Goal: Transaction & Acquisition: Purchase product/service

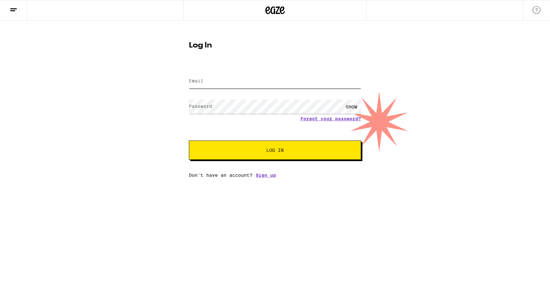
type input "[EMAIL_ADDRESS][DOMAIN_NAME]"
click at [240, 146] on button "Log In" at bounding box center [275, 150] width 172 height 19
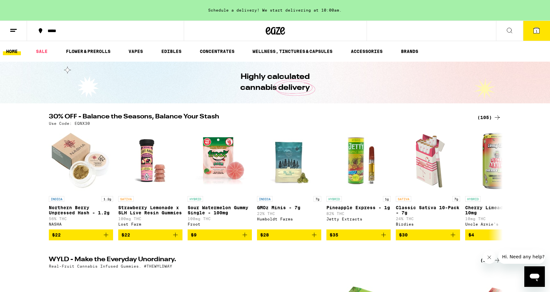
click at [536, 29] on span "1" at bounding box center [537, 31] width 2 height 4
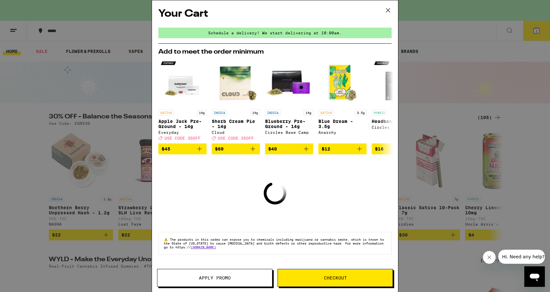
click at [389, 10] on icon at bounding box center [388, 10] width 10 height 10
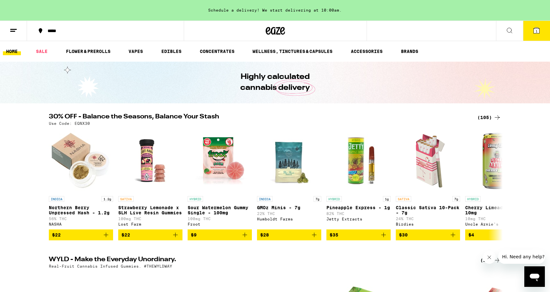
click at [18, 31] on button at bounding box center [13, 31] width 27 height 20
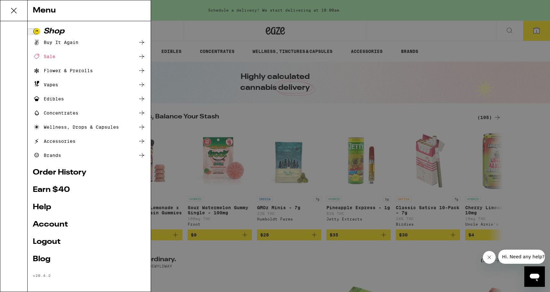
click at [58, 189] on link "Earn $ 40" at bounding box center [89, 190] width 113 height 8
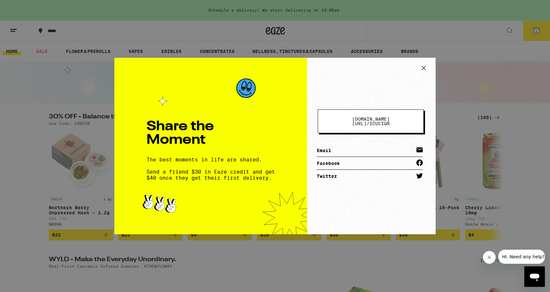
click at [339, 150] on link "Email" at bounding box center [370, 150] width 106 height 13
click at [336, 160] on link "Facebook" at bounding box center [370, 163] width 106 height 13
click at [426, 68] on icon at bounding box center [424, 68] width 10 height 10
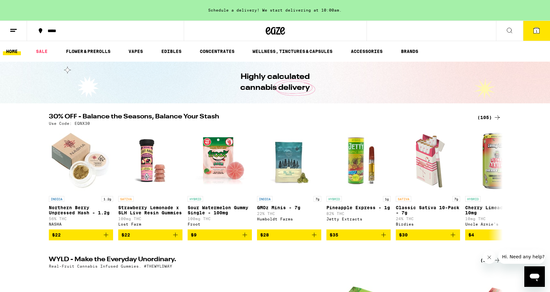
click at [426, 68] on div "Share the Moment The best moments in life are shared. Send a friend $30 in Eaze…" at bounding box center [275, 146] width 550 height 292
click at [43, 50] on div "Share the Moment The best moments in life are shared. Send a friend $30 in Eaze…" at bounding box center [275, 146] width 550 height 292
click at [14, 31] on line at bounding box center [12, 31] width 5 height 0
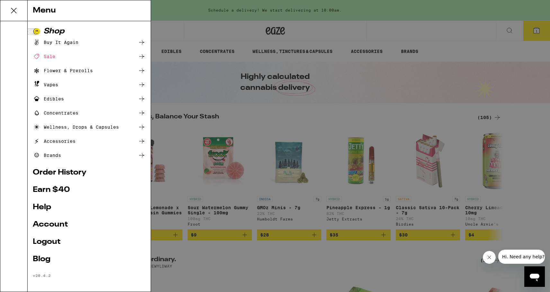
click at [75, 173] on link "Order History" at bounding box center [89, 173] width 113 height 8
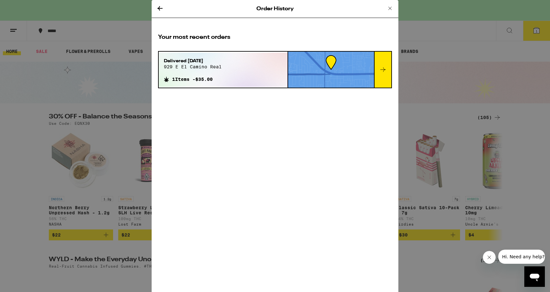
click at [229, 72] on div "Delivered Nov 15, 2024 929 e el camino real 1 Items - $35.00" at bounding box center [223, 70] width 129 height 34
click at [314, 71] on div at bounding box center [331, 70] width 86 height 36
click at [379, 65] on div at bounding box center [382, 70] width 17 height 36
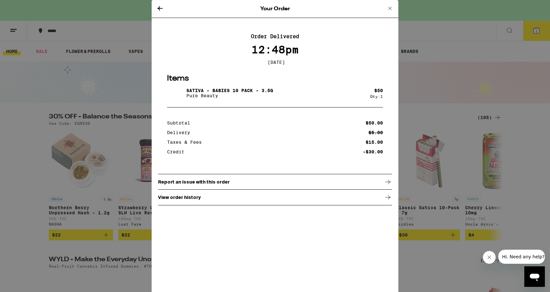
click at [269, 202] on div "View order history" at bounding box center [275, 198] width 234 height 16
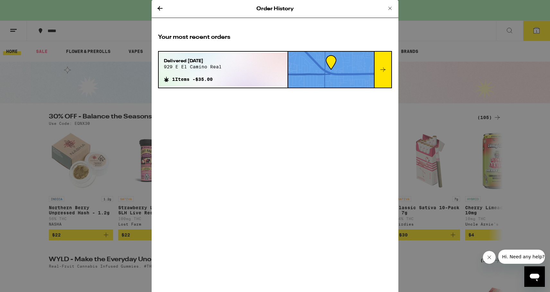
click at [382, 71] on icon at bounding box center [383, 70] width 8 height 8
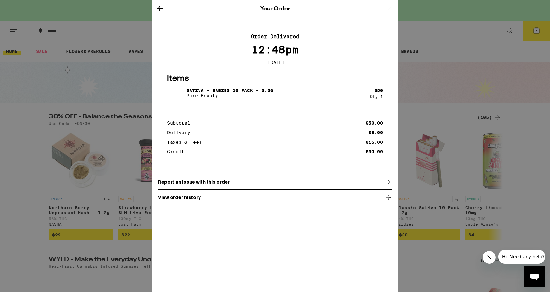
click at [389, 9] on icon at bounding box center [389, 8] width 3 height 3
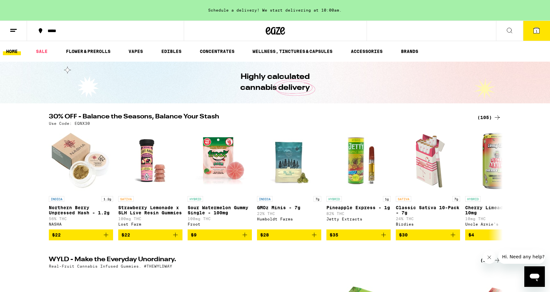
click at [510, 31] on icon at bounding box center [509, 30] width 5 height 5
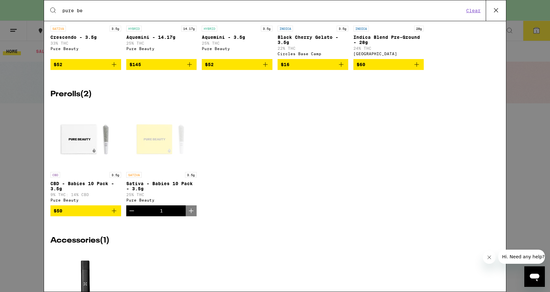
scroll to position [292, 0]
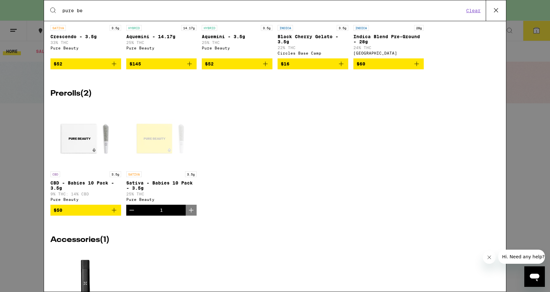
click at [132, 214] on icon "Decrement" at bounding box center [132, 211] width 8 height 8
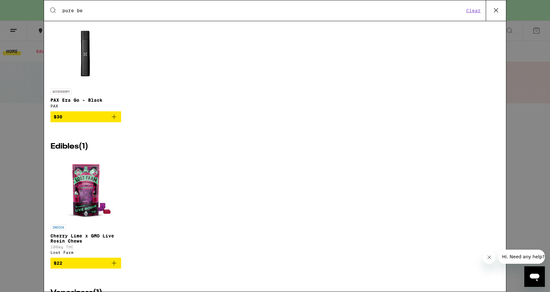
scroll to position [549, 0]
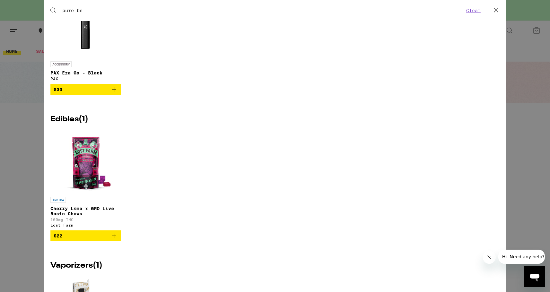
click at [214, 189] on div "INDICA Cherry Lime x GMO Live Rosin Chews 100mg THC Lost Farm $22" at bounding box center [274, 190] width 449 height 121
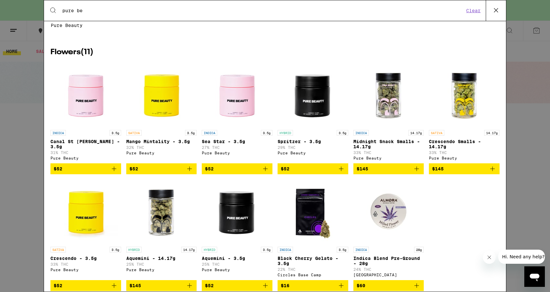
scroll to position [0, 0]
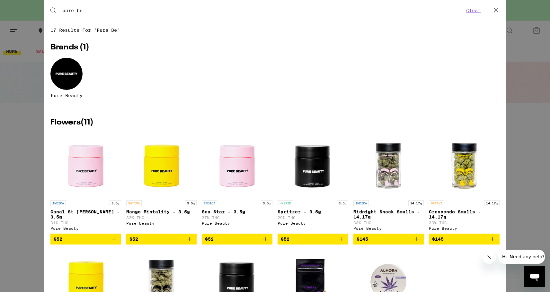
click at [117, 9] on input "pure be" at bounding box center [263, 11] width 402 height 6
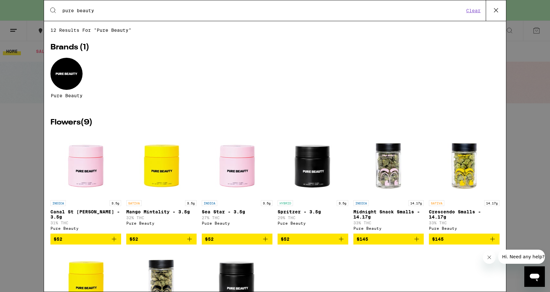
type input "pure beauty"
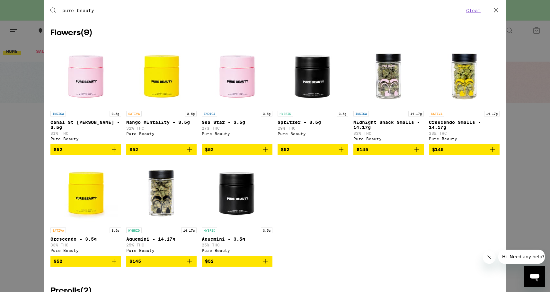
scroll to position [89, 0]
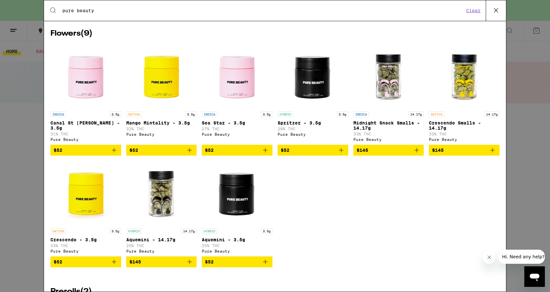
click at [236, 204] on img "Open page for Aquemini - 3.5g from Pure Beauty" at bounding box center [237, 193] width 64 height 64
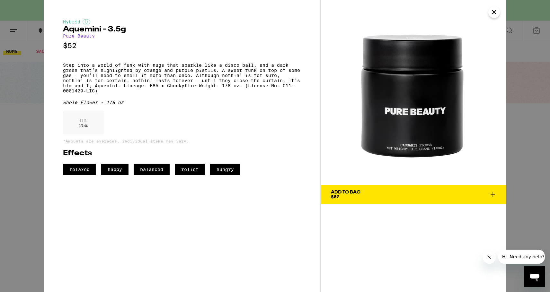
click at [431, 99] on img at bounding box center [413, 92] width 185 height 185
click at [494, 11] on icon "Close" at bounding box center [493, 12] width 3 height 3
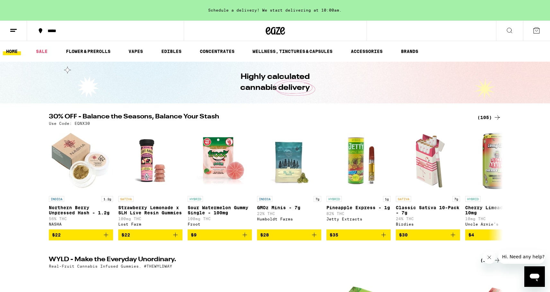
click at [511, 29] on icon at bounding box center [509, 30] width 5 height 5
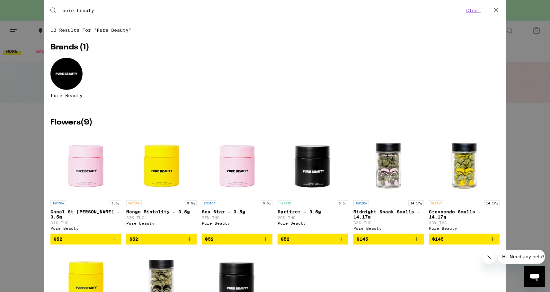
click at [494, 10] on icon at bounding box center [496, 10] width 10 height 10
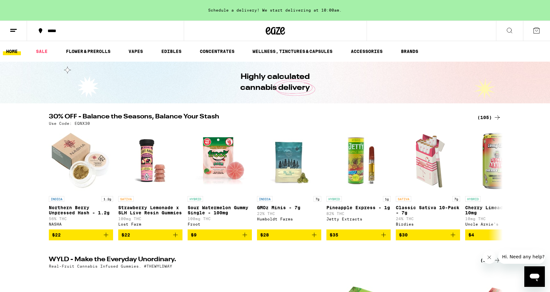
click at [508, 28] on icon at bounding box center [509, 30] width 5 height 5
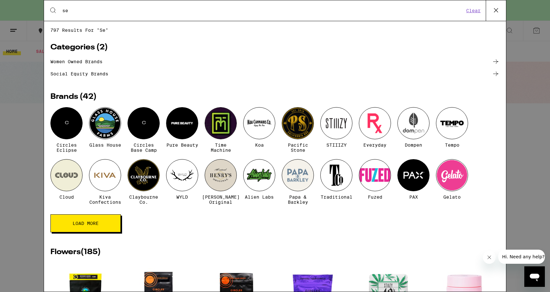
type input "s"
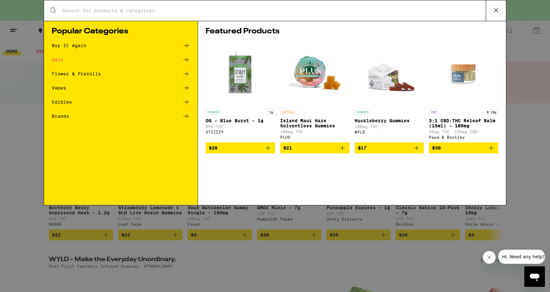
click at [179, 11] on input "Search for Products" at bounding box center [274, 11] width 424 height 6
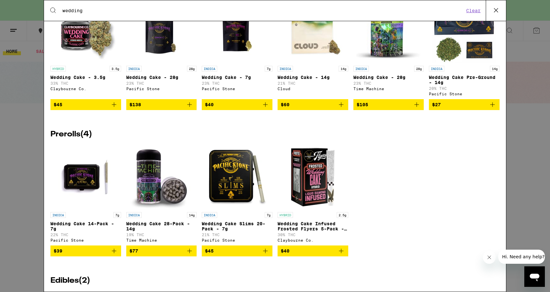
scroll to position [57, 0]
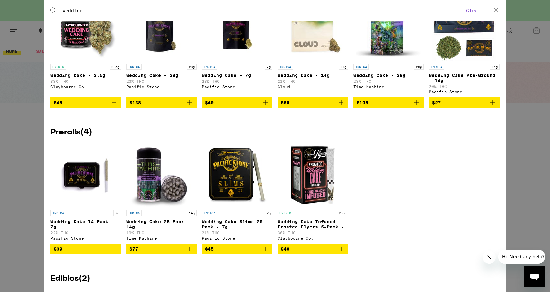
type input "wedding"
click at [228, 188] on img "Open page for Wedding Cake Slims 20-Pack - 7g from Pacific Stone" at bounding box center [237, 175] width 64 height 64
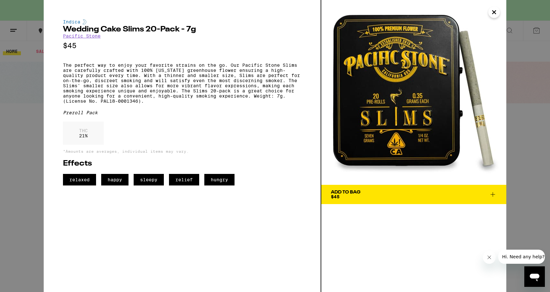
click at [383, 194] on span "Add To Bag $45" at bounding box center [414, 194] width 166 height 9
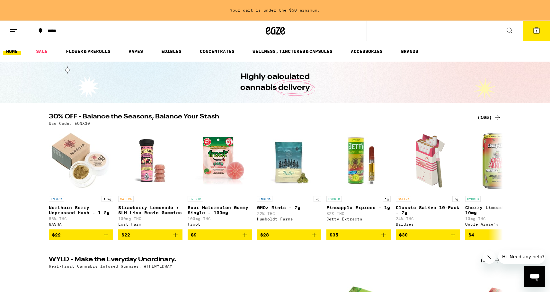
click at [509, 28] on icon at bounding box center [510, 31] width 8 height 8
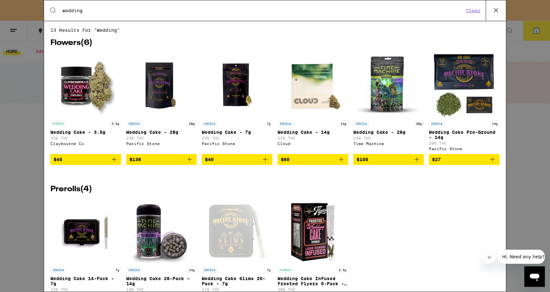
click at [472, 8] on button "Clear" at bounding box center [473, 11] width 18 height 6
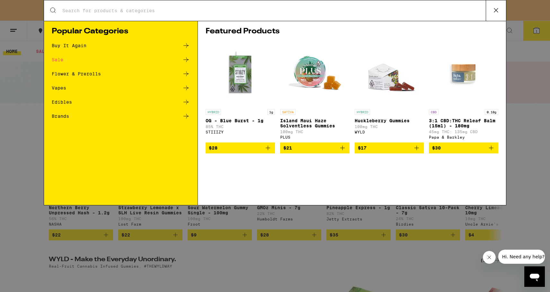
click at [126, 3] on div "Search for Products" at bounding box center [275, 10] width 462 height 21
click at [125, 13] on input "Search for Products" at bounding box center [274, 11] width 424 height 6
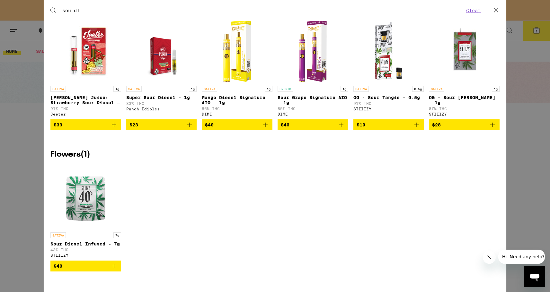
scroll to position [39, 0]
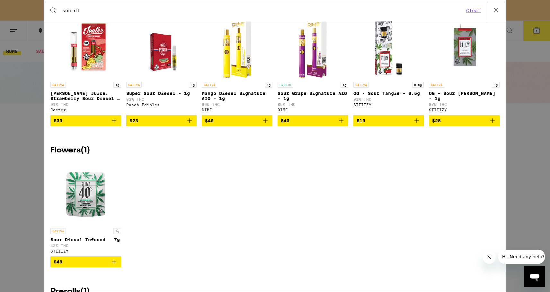
type input "sou di"
click at [87, 266] on span "$48" at bounding box center [86, 262] width 64 height 8
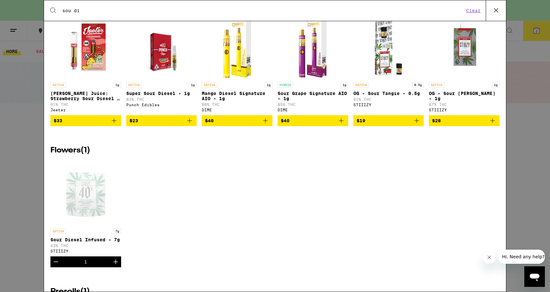
click at [96, 9] on input "sou di" at bounding box center [263, 11] width 402 height 6
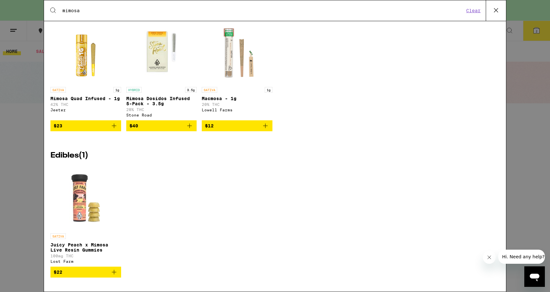
scroll to position [41, 0]
type input "mimosa"
click at [88, 274] on span "$22" at bounding box center [86, 273] width 64 height 8
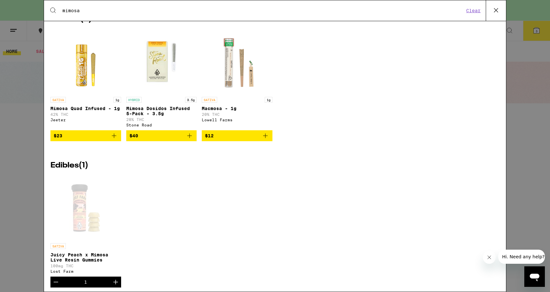
scroll to position [22, 0]
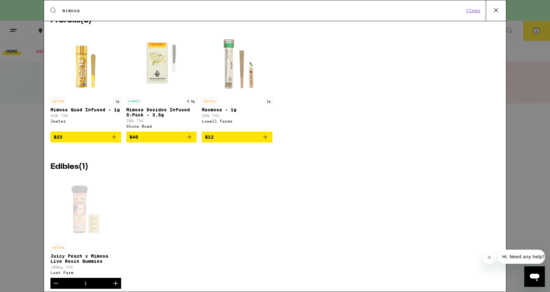
click at [221, 141] on span "$12" at bounding box center [237, 137] width 64 height 8
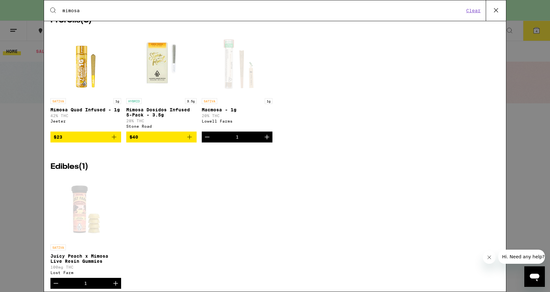
click at [97, 12] on input "mimosa" at bounding box center [263, 11] width 402 height 6
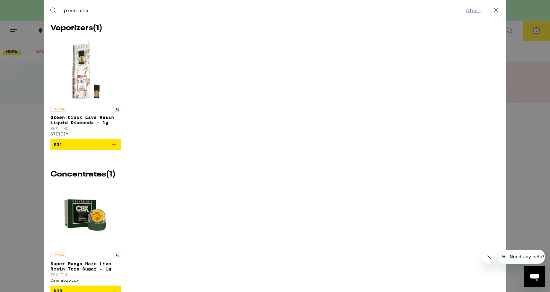
scroll to position [12, 0]
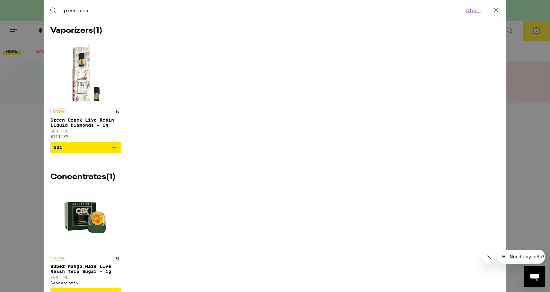
type input "green cra"
click at [80, 80] on img "Open page for Green Crack Live Resin Liquid Diamonds - 1g from STIIIZY" at bounding box center [86, 73] width 64 height 64
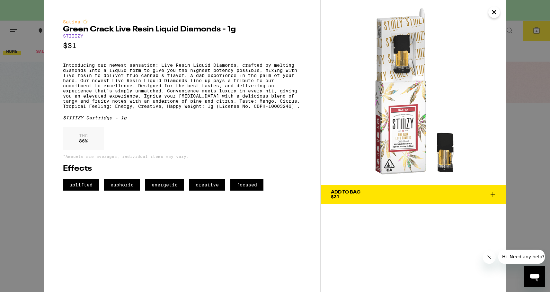
click at [168, 93] on p "Introducing our newest sensation: Live Resin Liquid Diamonds, crafted by meltin…" at bounding box center [182, 86] width 238 height 46
click at [438, 156] on img at bounding box center [413, 92] width 185 height 185
click at [401, 141] on img at bounding box center [413, 92] width 185 height 185
click at [197, 97] on p "Introducing our newest sensation: Live Resin Liquid Diamonds, crafted by meltin…" at bounding box center [182, 86] width 238 height 46
click at [415, 102] on img at bounding box center [413, 92] width 185 height 185
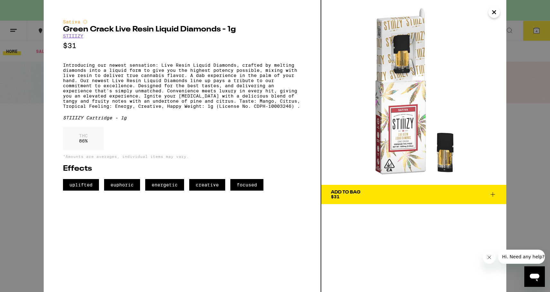
click at [493, 13] on icon "Close" at bounding box center [493, 12] width 3 height 3
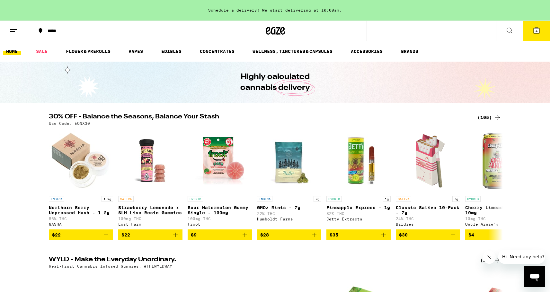
click at [509, 32] on icon at bounding box center [510, 31] width 8 height 8
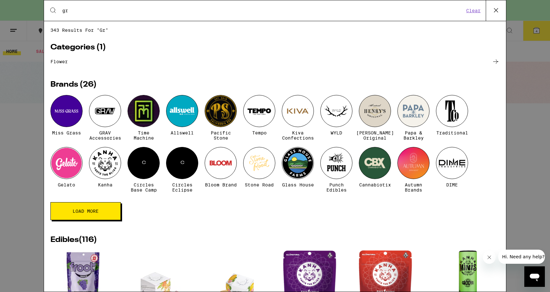
type input "g"
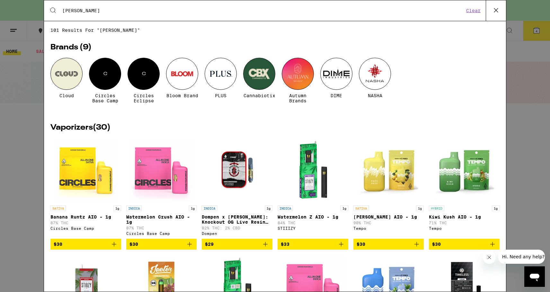
click at [132, 19] on div "Search for Products harle Clear" at bounding box center [275, 10] width 462 height 21
click at [120, 11] on input "harle" at bounding box center [263, 11] width 402 height 6
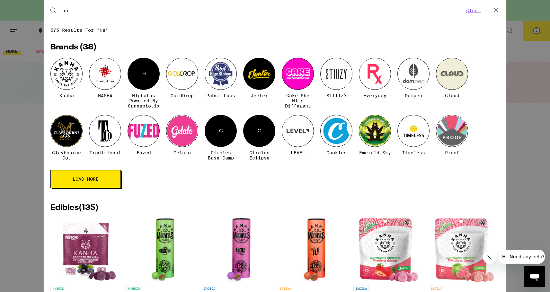
type input "h"
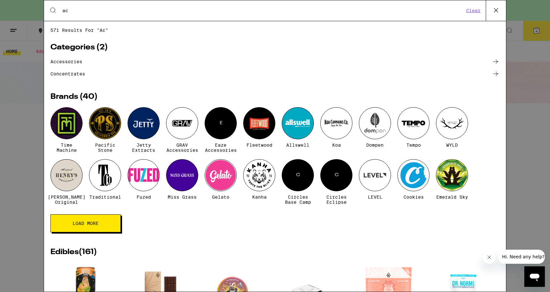
type input "a"
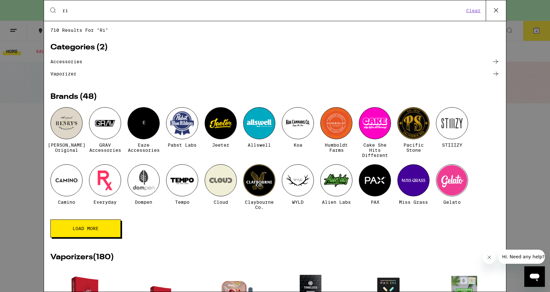
type input "r"
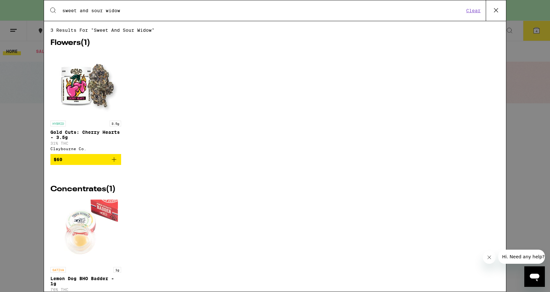
type input "sweet and sour widow"
click at [497, 15] on button at bounding box center [496, 10] width 20 height 21
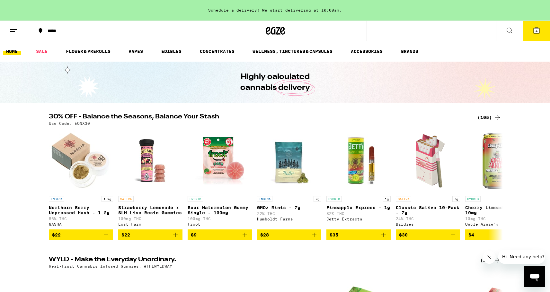
click at [329, 70] on div "Highly calculated cannabis delivery" at bounding box center [275, 83] width 247 height 42
click at [509, 30] on icon at bounding box center [510, 31] width 8 height 8
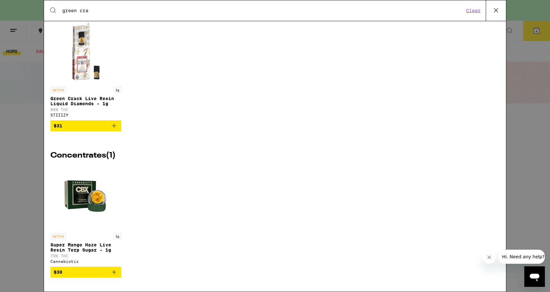
scroll to position [41, 0]
type input "green cra"
click at [82, 61] on img "Open page for Green Crack Live Resin Liquid Diamonds - 1g from STIIIZY" at bounding box center [86, 52] width 64 height 64
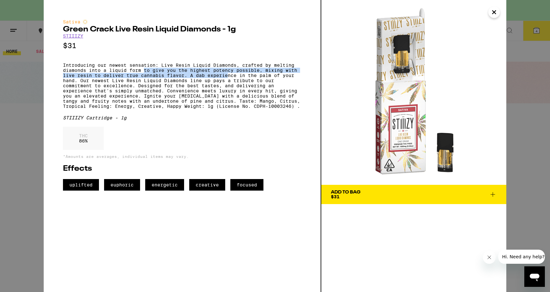
drag, startPoint x: 144, startPoint y: 75, endPoint x: 228, endPoint y: 80, distance: 84.0
click at [228, 80] on p "Introducing our newest sensation: Live Resin Liquid Diamonds, crafted by meltin…" at bounding box center [182, 86] width 238 height 46
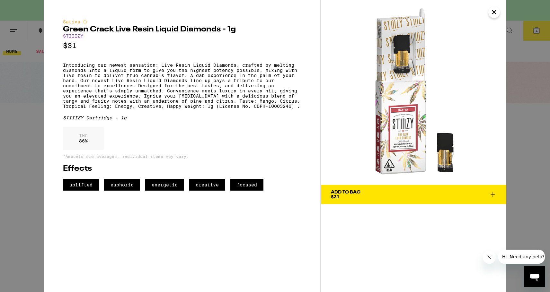
click at [211, 86] on p "Introducing our newest sensation: Live Resin Liquid Diamonds, crafted by meltin…" at bounding box center [182, 86] width 238 height 46
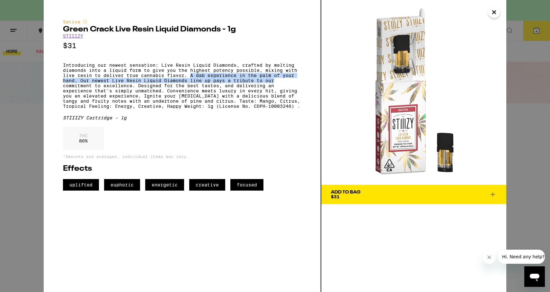
drag, startPoint x: 190, startPoint y: 80, endPoint x: 294, endPoint y: 87, distance: 104.3
click at [294, 87] on p "Introducing our newest sensation: Live Resin Liquid Diamonds, crafted by meltin…" at bounding box center [182, 86] width 238 height 46
click at [278, 83] on p "Introducing our newest sensation: Live Resin Liquid Diamonds, crafted by meltin…" at bounding box center [182, 86] width 238 height 46
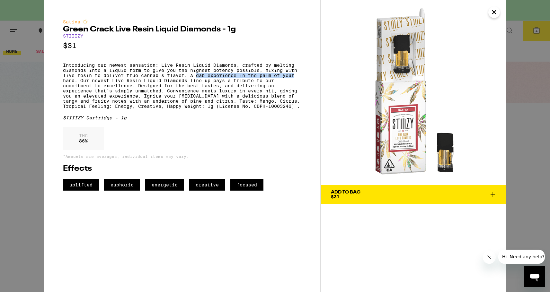
drag, startPoint x: 195, startPoint y: 79, endPoint x: 300, endPoint y: 79, distance: 104.7
click at [300, 79] on p "Introducing our newest sensation: Live Resin Liquid Diamonds, crafted by meltin…" at bounding box center [182, 86] width 238 height 46
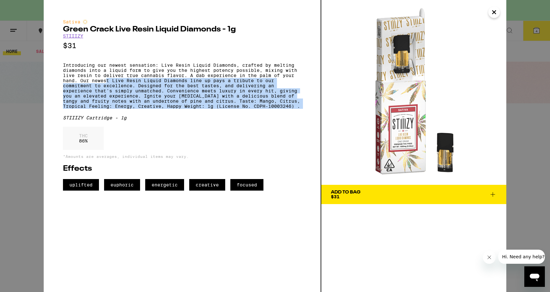
drag, startPoint x: 107, startPoint y: 86, endPoint x: 213, endPoint y: 120, distance: 111.8
click at [213, 121] on div "Sativa Green Crack Live Resin Liquid Diamonds - 1g STIIIZY $31 Introducing our …" at bounding box center [182, 105] width 238 height 172
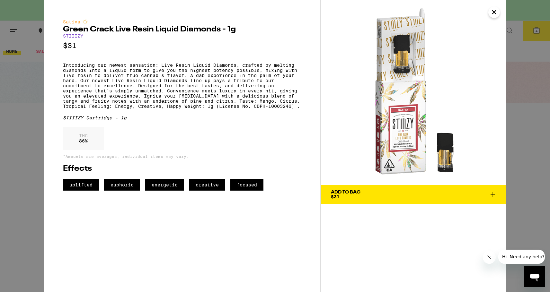
click at [213, 120] on div "STIIIZY Cartridge - 1g" at bounding box center [182, 117] width 238 height 5
click at [211, 109] on p "Introducing our newest sensation: Live Resin Liquid Diamonds, crafted by meltin…" at bounding box center [182, 86] width 238 height 46
click at [160, 78] on p "Introducing our newest sensation: Live Resin Liquid Diamonds, crafted by meltin…" at bounding box center [182, 86] width 238 height 46
click at [408, 57] on img at bounding box center [413, 92] width 185 height 185
click at [374, 126] on img at bounding box center [413, 92] width 185 height 185
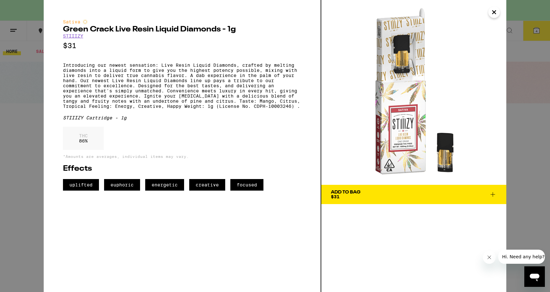
click at [77, 146] on div "THC 86 %" at bounding box center [83, 138] width 41 height 23
click at [72, 36] on link "STIIIZY" at bounding box center [73, 35] width 20 height 5
click at [495, 12] on icon "Close" at bounding box center [494, 12] width 8 height 10
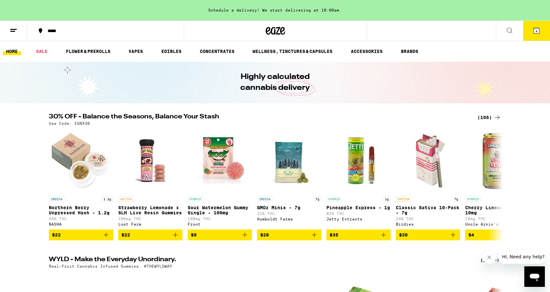
click at [513, 30] on button at bounding box center [509, 31] width 27 height 20
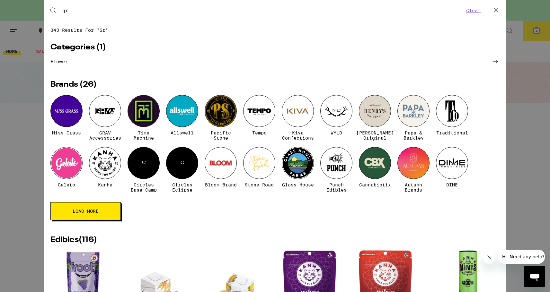
type input "g"
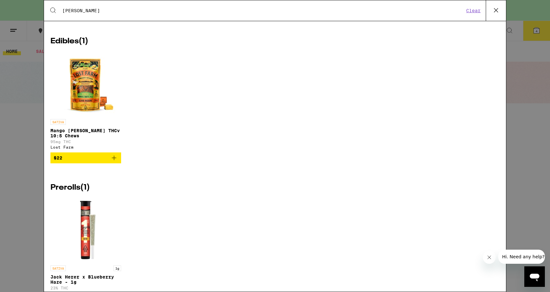
scroll to position [191, 0]
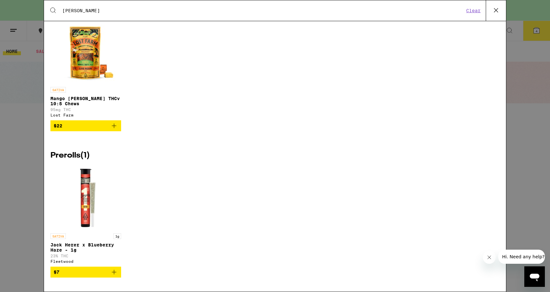
type input "jack he"
click at [84, 274] on span "$7" at bounding box center [86, 273] width 64 height 8
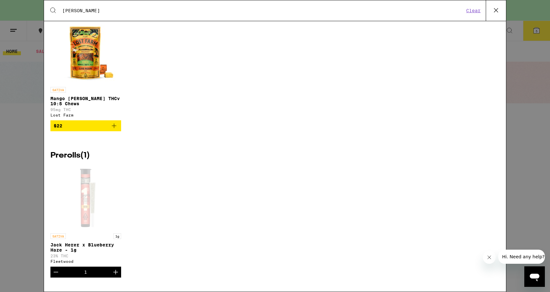
click at [116, 273] on icon "Increment" at bounding box center [116, 273] width 8 height 8
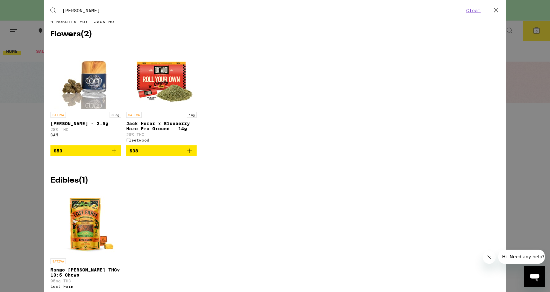
scroll to position [0, 0]
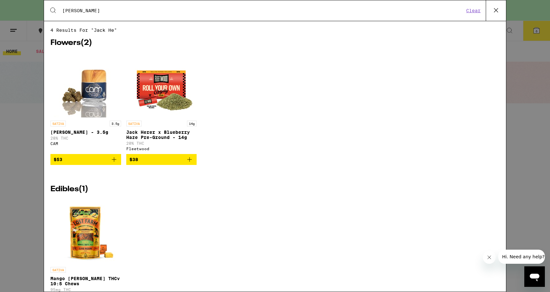
click at [164, 13] on input "jack he" at bounding box center [263, 11] width 402 height 6
click at [474, 12] on button "Clear" at bounding box center [473, 11] width 18 height 6
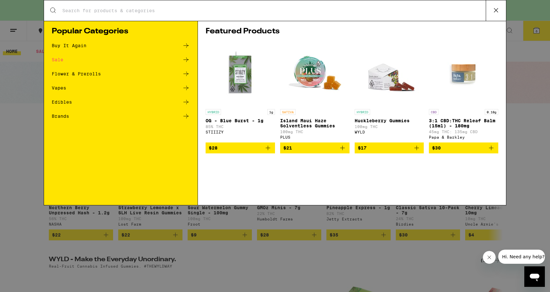
click at [284, 13] on input "Search for Products" at bounding box center [274, 11] width 424 height 6
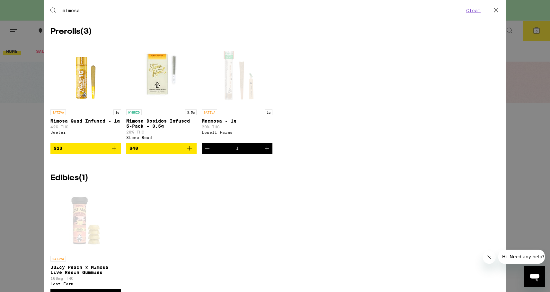
scroll to position [6, 0]
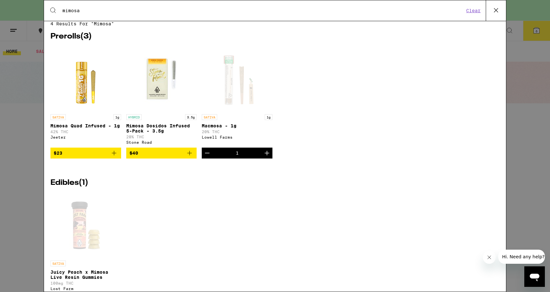
type input "mimosa"
click at [95, 157] on span "$23" at bounding box center [86, 153] width 64 height 8
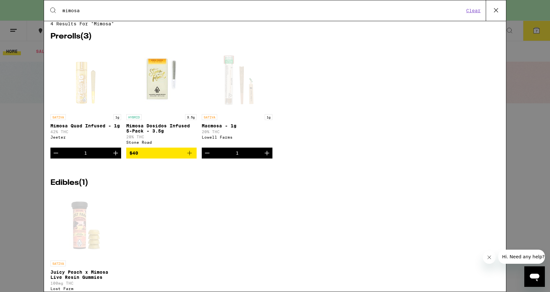
click at [494, 14] on icon at bounding box center [496, 10] width 10 height 10
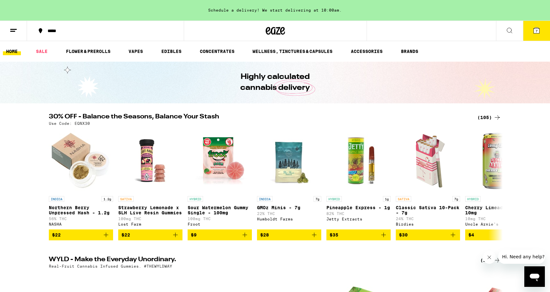
click at [536, 33] on icon at bounding box center [537, 31] width 8 height 8
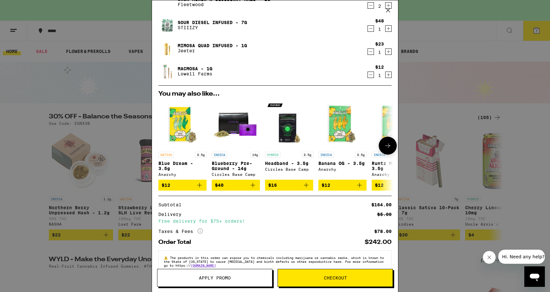
scroll to position [112, 0]
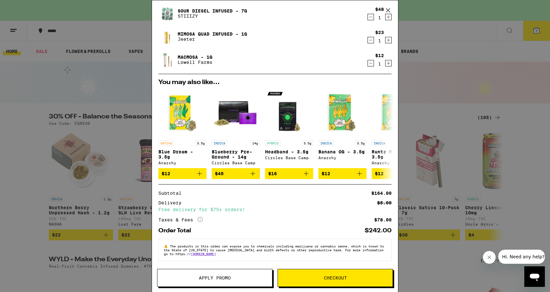
click at [250, 278] on span "Apply Promo" at bounding box center [214, 278] width 115 height 4
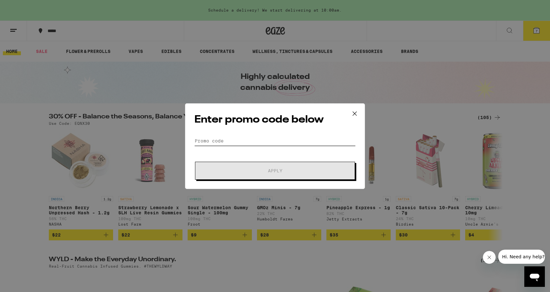
click at [263, 136] on input "Promo Code" at bounding box center [274, 141] width 161 height 10
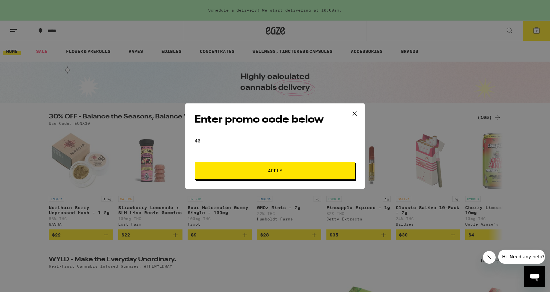
click at [195, 162] on button "Apply" at bounding box center [275, 171] width 160 height 18
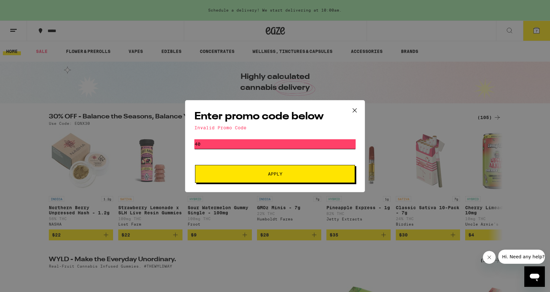
type input "4"
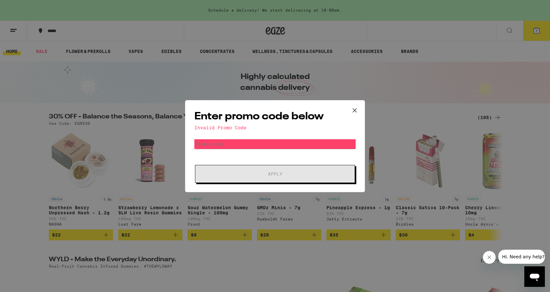
click at [356, 110] on icon at bounding box center [355, 111] width 10 height 10
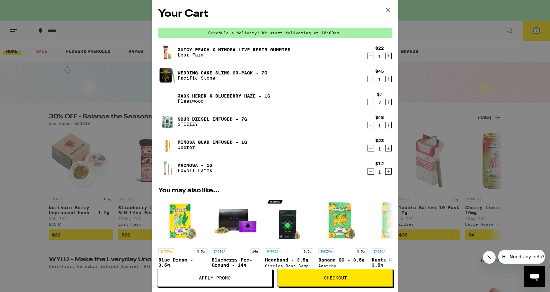
click at [388, 11] on icon at bounding box center [388, 10] width 4 height 4
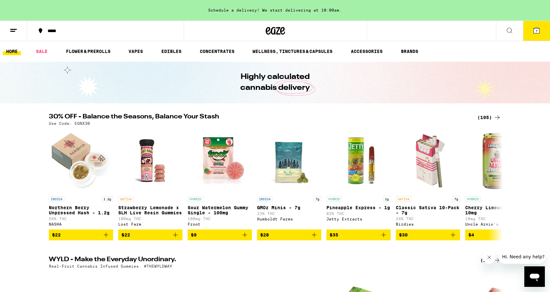
click at [510, 27] on icon at bounding box center [510, 31] width 8 height 8
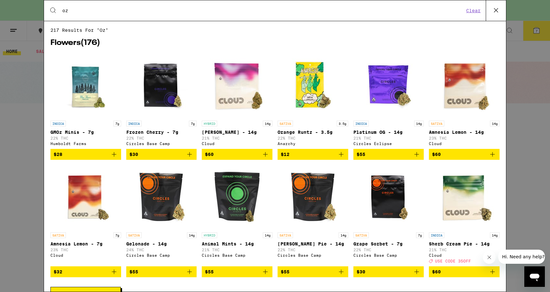
type input "o"
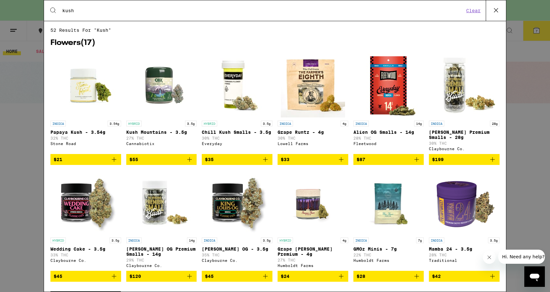
click at [109, 10] on input "kush" at bounding box center [263, 11] width 402 height 6
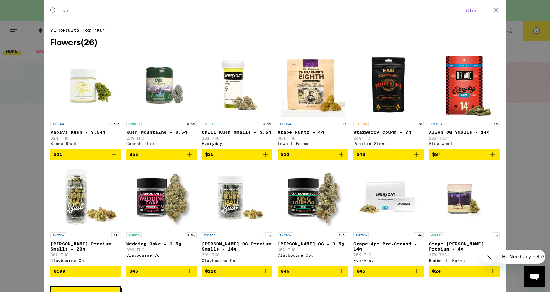
type input "k"
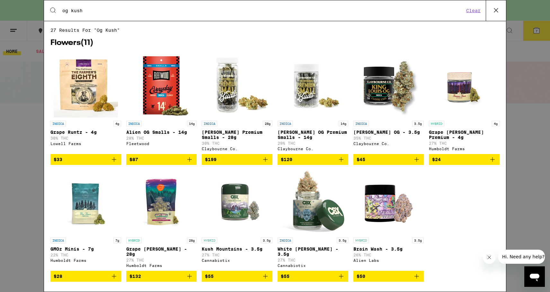
type input "og kush"
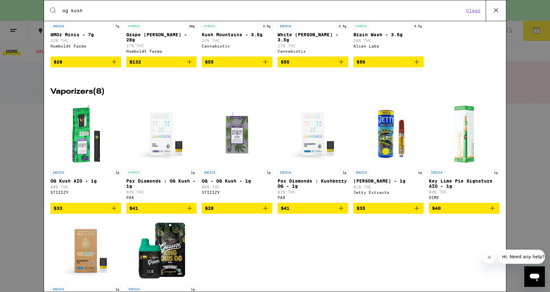
scroll to position [241, 0]
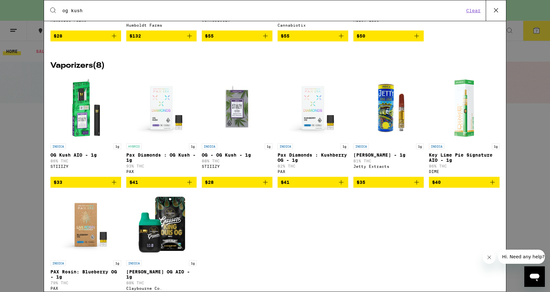
click at [237, 108] on img "Open page for OG - OG Kush - 1g from STIIIZY" at bounding box center [237, 108] width 64 height 64
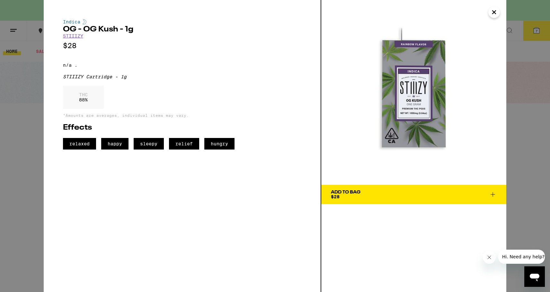
click at [392, 103] on img at bounding box center [413, 92] width 185 height 185
click at [492, 13] on icon "Close" at bounding box center [494, 12] width 8 height 10
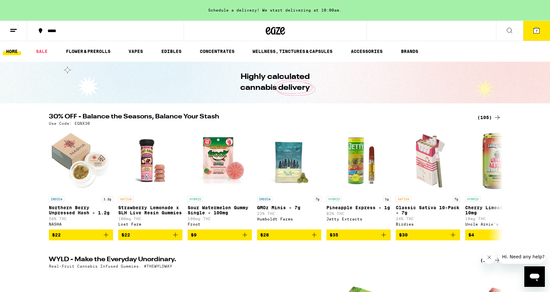
click at [508, 29] on icon at bounding box center [510, 31] width 8 height 8
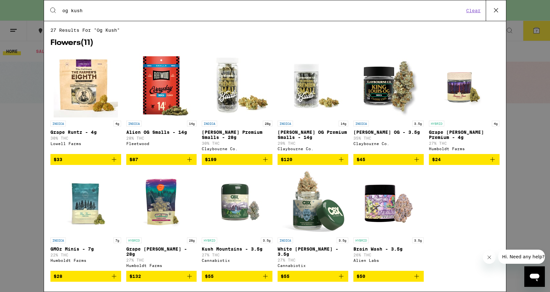
click at [70, 12] on input "og kush" at bounding box center [263, 11] width 402 height 6
type input "og kush"
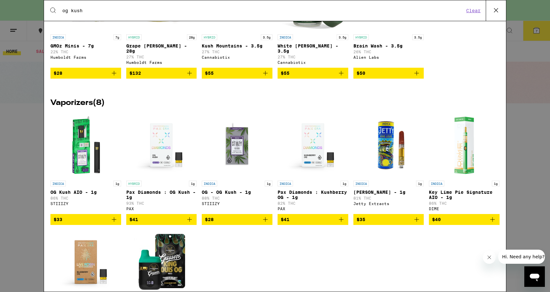
scroll to position [206, 0]
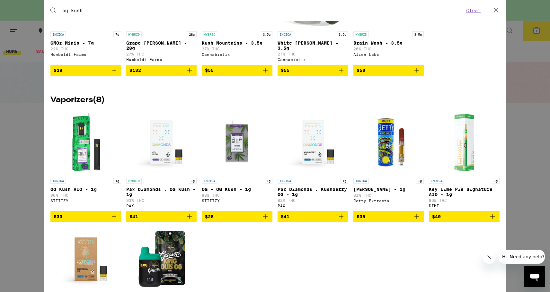
click at [84, 142] on img "Open page for OG Kush AIO - 1g from STIIIZY" at bounding box center [86, 143] width 64 height 64
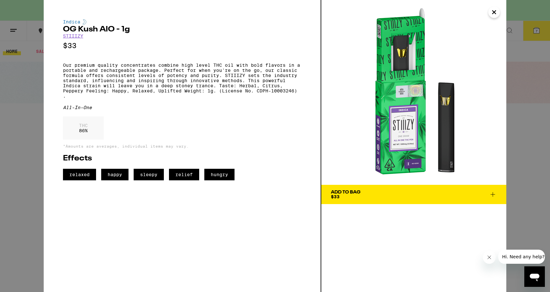
click at [416, 95] on img at bounding box center [413, 92] width 185 height 185
click at [350, 194] on div "Add To Bag" at bounding box center [346, 192] width 30 height 4
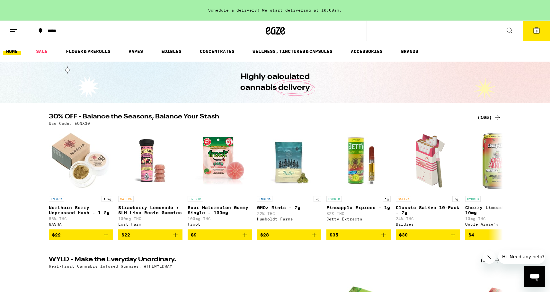
click at [8, 31] on button at bounding box center [13, 31] width 27 height 20
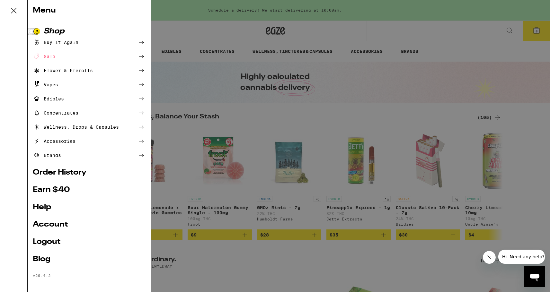
click at [13, 12] on icon at bounding box center [13, 10] width 13 height 13
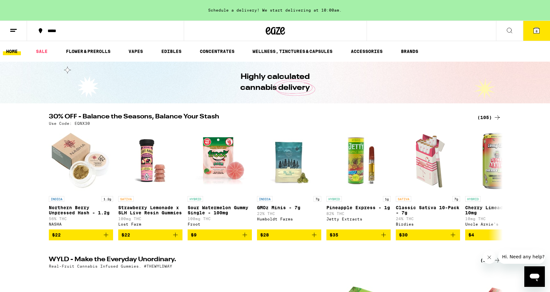
click at [535, 27] on icon at bounding box center [537, 31] width 8 height 8
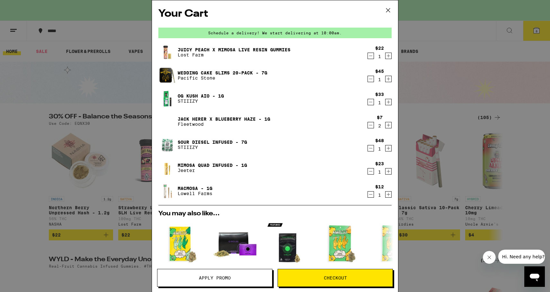
click at [236, 280] on span "Apply Promo" at bounding box center [214, 278] width 115 height 4
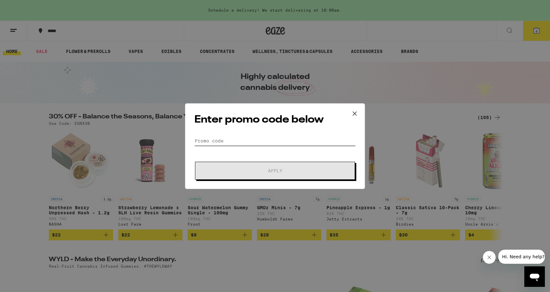
click at [229, 140] on input "Promo Code" at bounding box center [274, 141] width 161 height 10
paste input "TERPS"
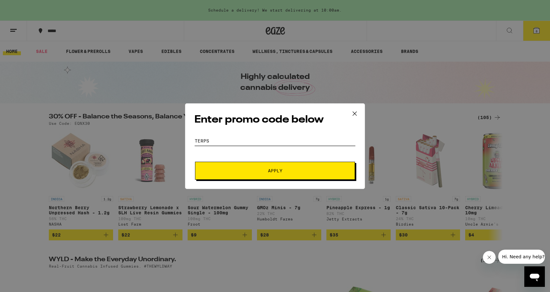
type input "TERPS"
click at [240, 175] on button "Apply" at bounding box center [275, 171] width 160 height 18
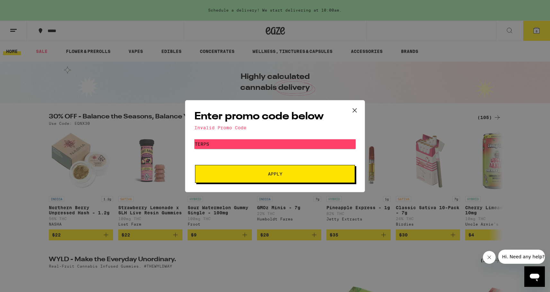
click at [355, 110] on icon at bounding box center [355, 111] width 10 height 10
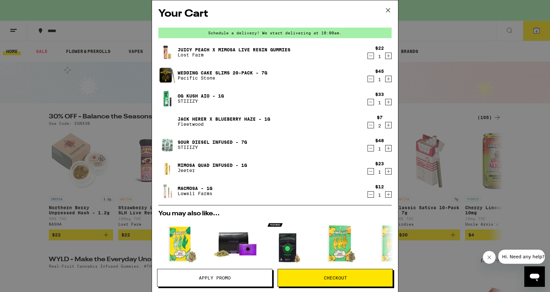
click at [388, 11] on icon at bounding box center [388, 10] width 4 height 4
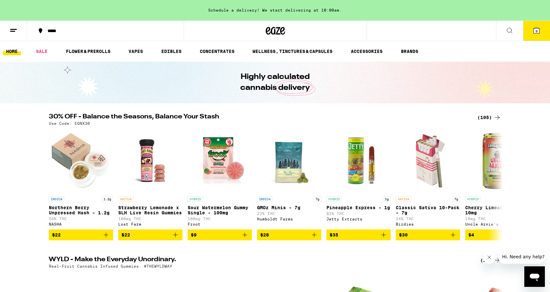
click at [426, 53] on li "BRANDS" at bounding box center [413, 52] width 30 height 8
click at [538, 31] on icon at bounding box center [537, 31] width 6 height 6
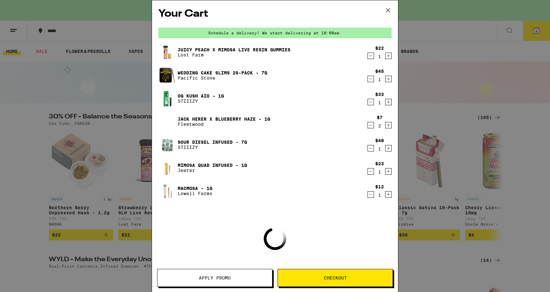
click at [213, 276] on span "Apply Promo" at bounding box center [215, 278] width 32 height 4
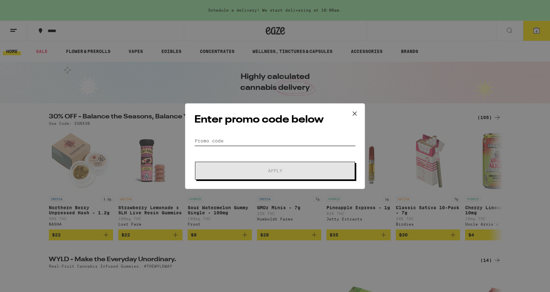
click at [209, 141] on input "Promo Code" at bounding box center [274, 141] width 161 height 10
paste input "GETLIT"
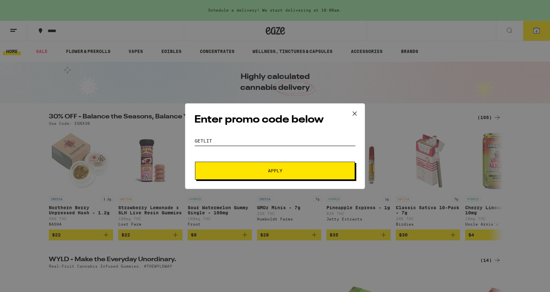
type input "GETLIT"
click at [222, 166] on button "Apply" at bounding box center [275, 171] width 160 height 18
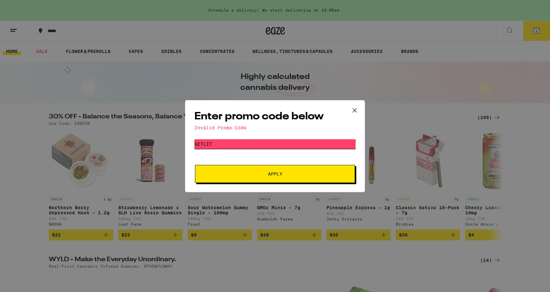
drag, startPoint x: 237, startPoint y: 147, endPoint x: 168, endPoint y: 140, distance: 69.4
click at [168, 140] on div "Enter promo code below Invalid Promo Code Promo Code GETLIT Apply" at bounding box center [275, 146] width 550 height 292
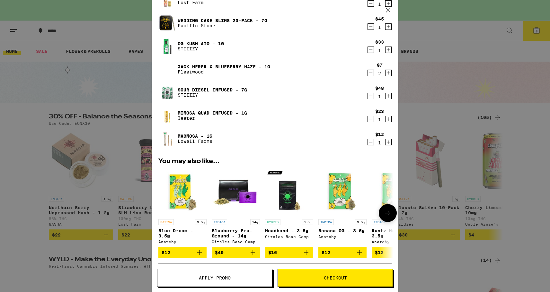
scroll to position [53, 0]
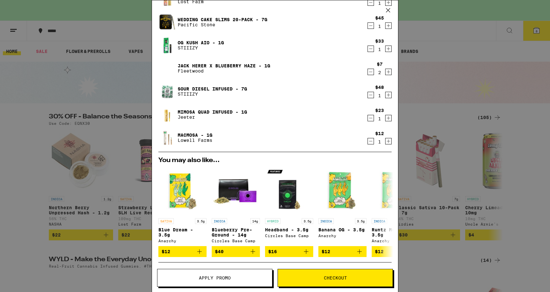
click at [238, 280] on button "Apply Promo" at bounding box center [214, 278] width 115 height 18
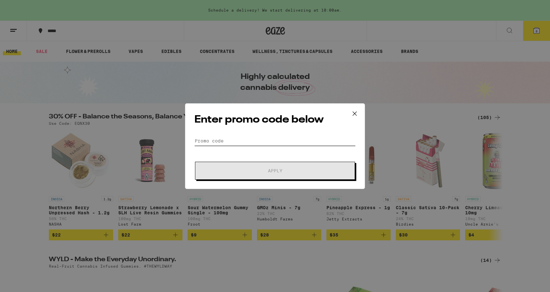
click at [232, 141] on input "Promo Code" at bounding box center [274, 141] width 161 height 10
paste input "DANK"
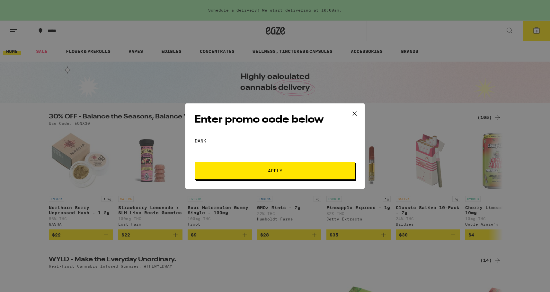
type input "DANK"
click at [242, 172] on span "Apply" at bounding box center [275, 171] width 116 height 4
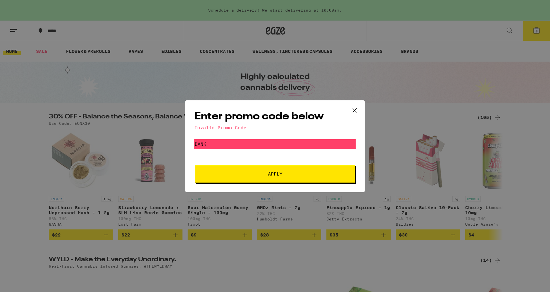
click at [355, 108] on icon at bounding box center [355, 111] width 10 height 10
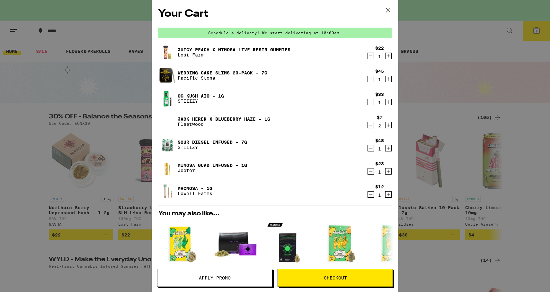
click at [352, 273] on button "Checkout" at bounding box center [335, 278] width 115 height 18
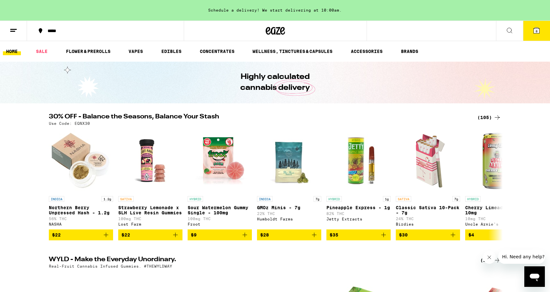
click at [12, 32] on icon at bounding box center [14, 31] width 8 height 8
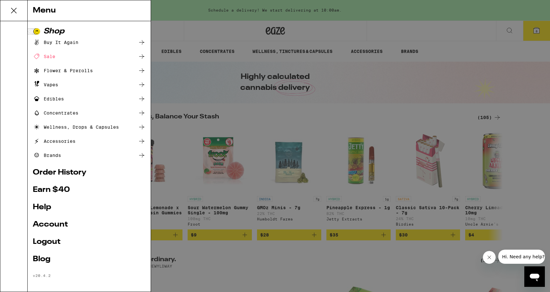
click at [10, 9] on icon at bounding box center [13, 10] width 13 height 13
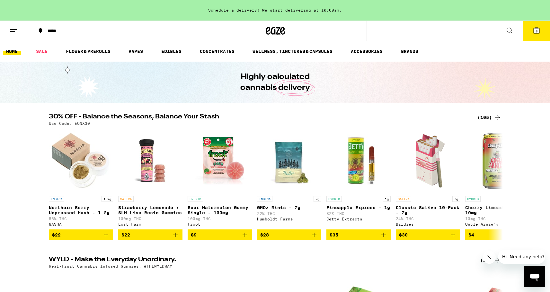
click at [536, 28] on icon at bounding box center [537, 31] width 6 height 6
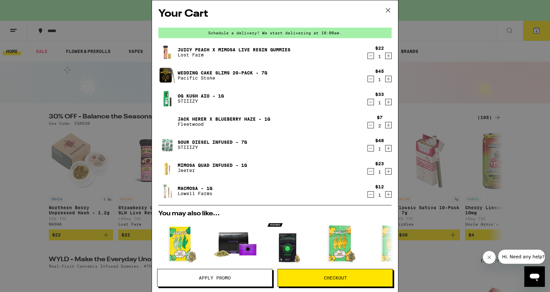
click at [387, 12] on icon at bounding box center [388, 10] width 10 height 10
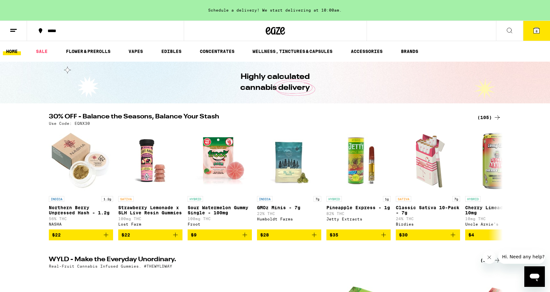
click at [538, 28] on icon at bounding box center [537, 31] width 6 height 6
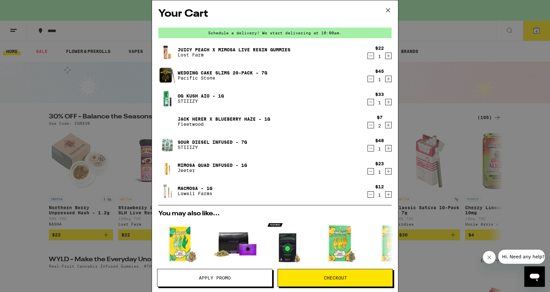
scroll to position [135, 0]
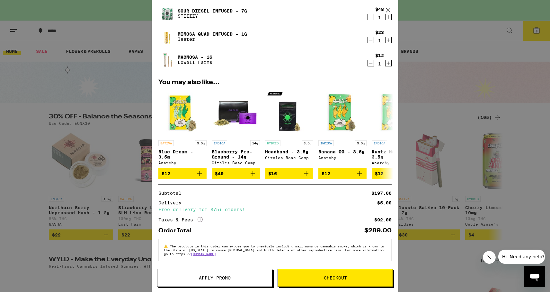
click at [200, 217] on icon "More Info" at bounding box center [200, 219] width 5 height 5
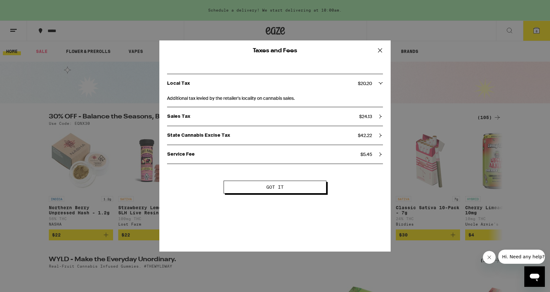
click at [383, 50] on icon at bounding box center [380, 51] width 10 height 10
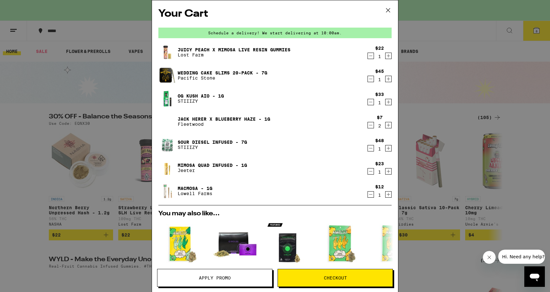
click at [389, 11] on icon at bounding box center [388, 10] width 4 height 4
